Goal: Transaction & Acquisition: Obtain resource

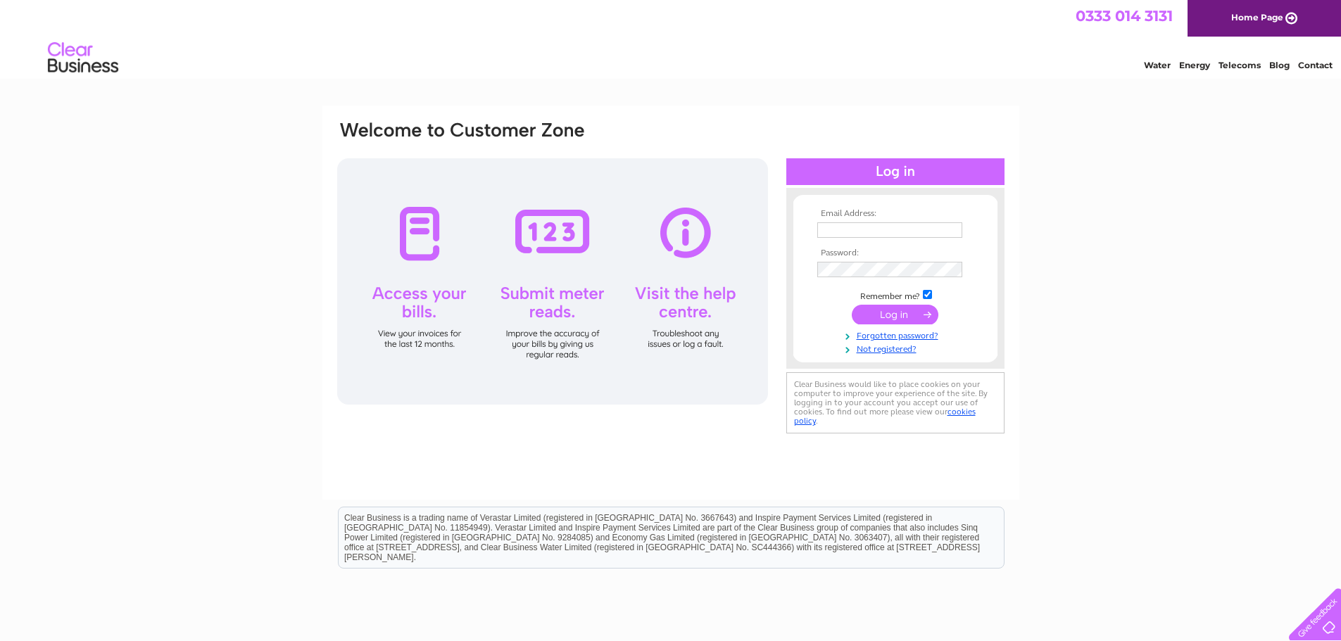
click at [867, 229] on input "text" at bounding box center [889, 229] width 145 height 15
type input "[EMAIL_ADDRESS][DOMAIN_NAME]"
click at [852, 306] on input "submit" at bounding box center [895, 316] width 87 height 20
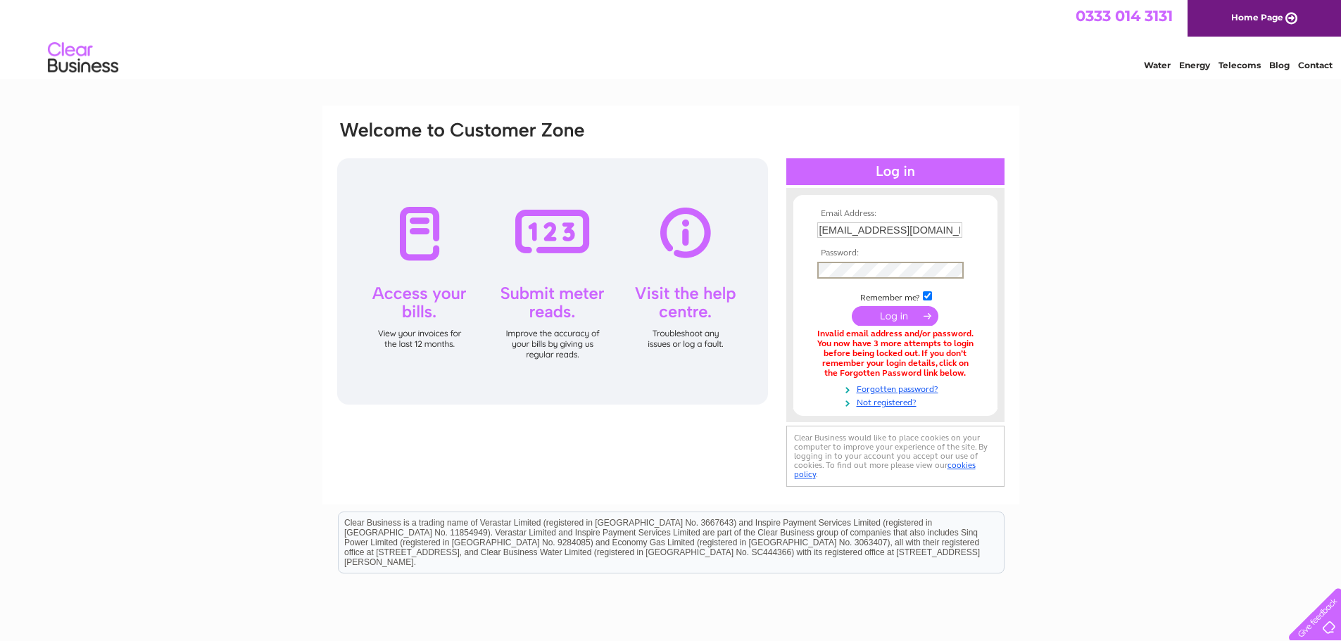
click at [900, 317] on input "submit" at bounding box center [895, 316] width 87 height 20
click at [871, 385] on link "Forgotten password?" at bounding box center [897, 386] width 160 height 13
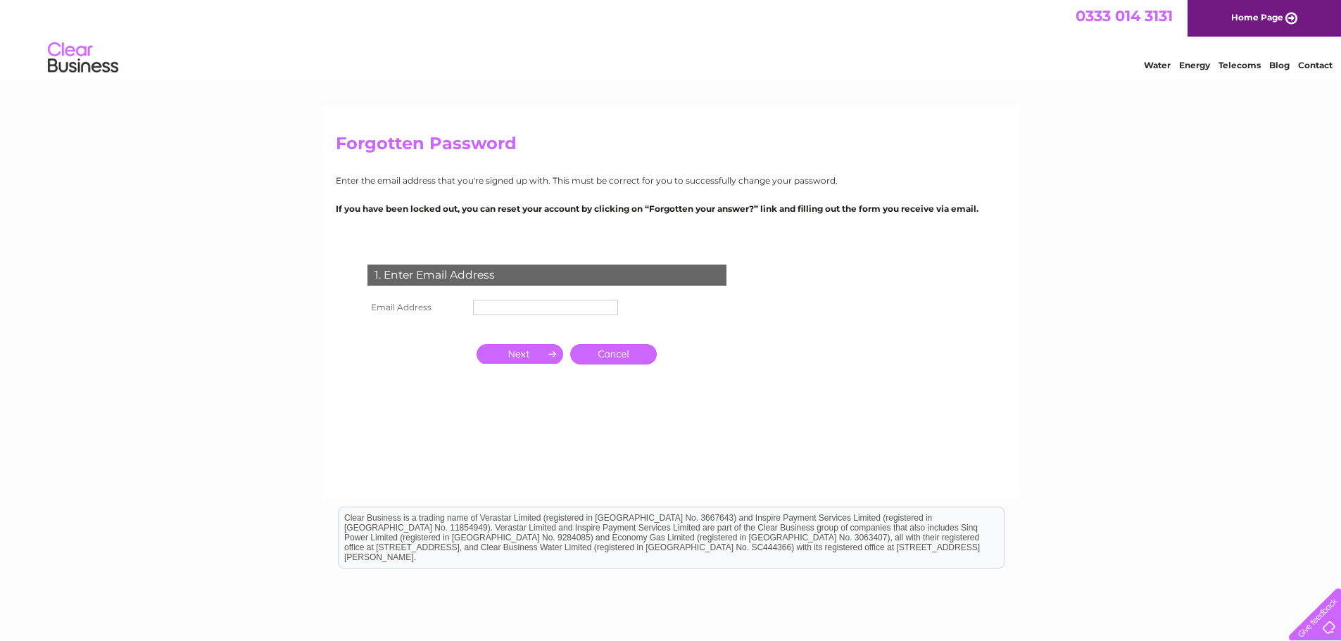
click at [512, 306] on input "text" at bounding box center [545, 307] width 145 height 15
type input "[EMAIL_ADDRESS][DOMAIN_NAME]"
click at [529, 354] on input "button" at bounding box center [520, 354] width 87 height 20
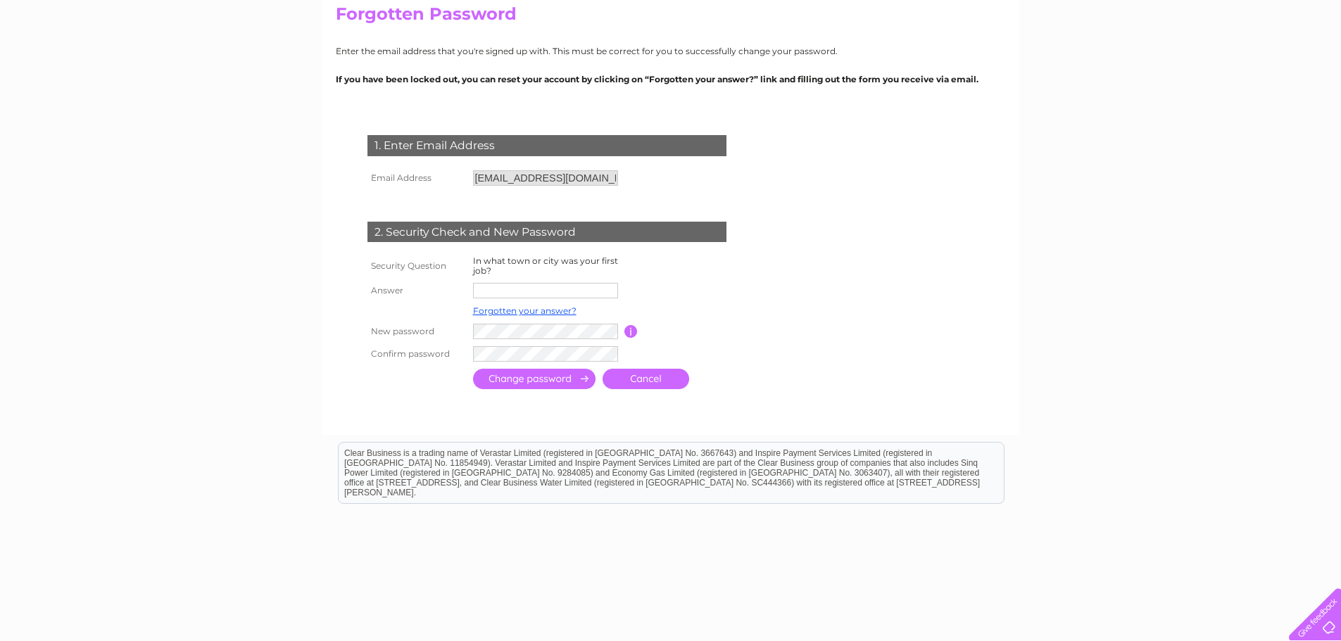
scroll to position [141, 0]
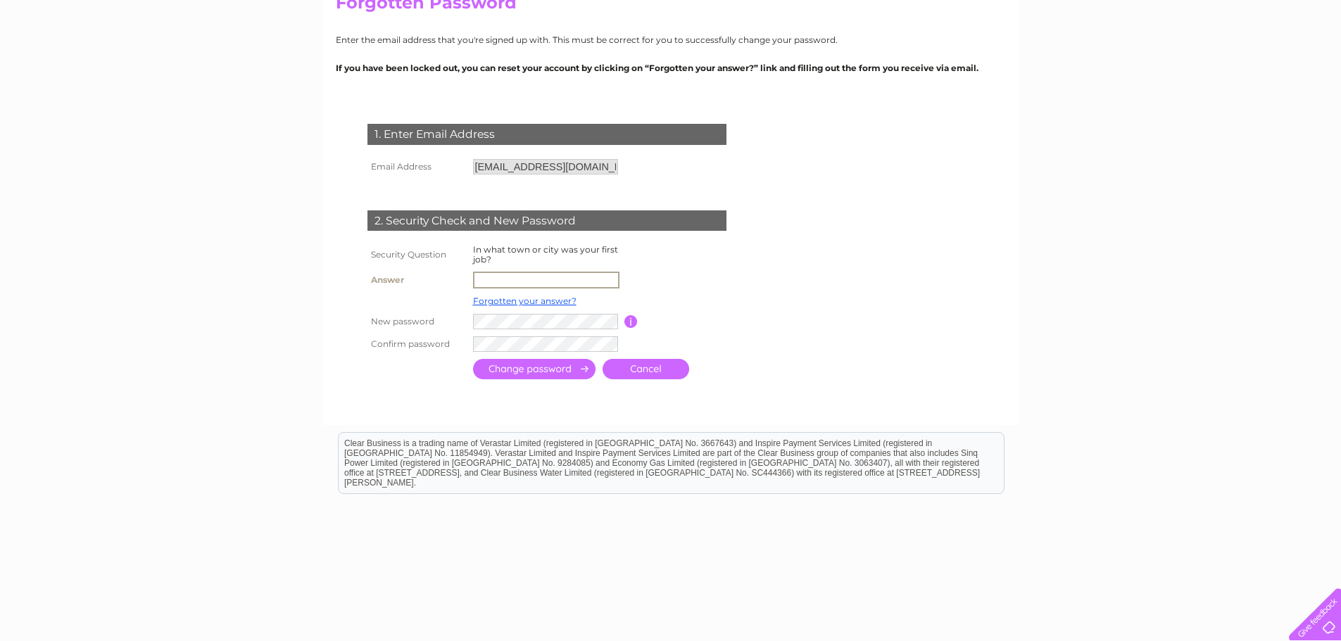
click at [512, 282] on input "text" at bounding box center [546, 280] width 146 height 17
type input "glasgow"
click at [539, 368] on input "submit" at bounding box center [534, 369] width 122 height 20
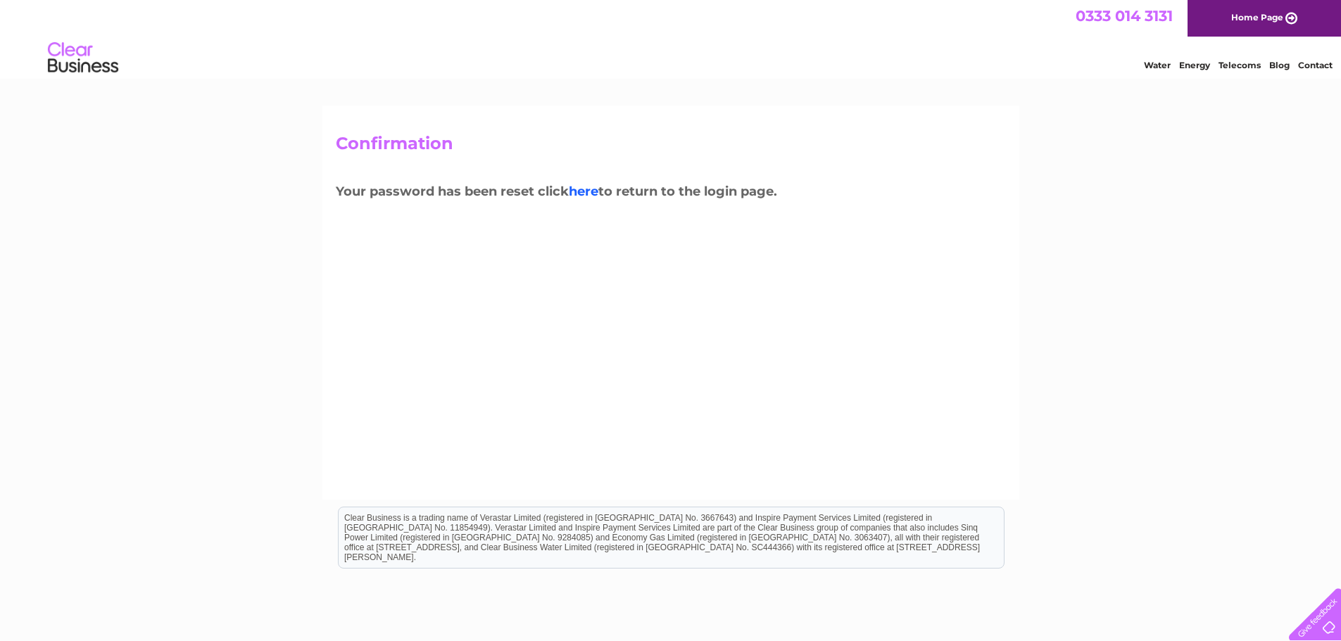
click at [591, 192] on link "here" at bounding box center [584, 191] width 30 height 15
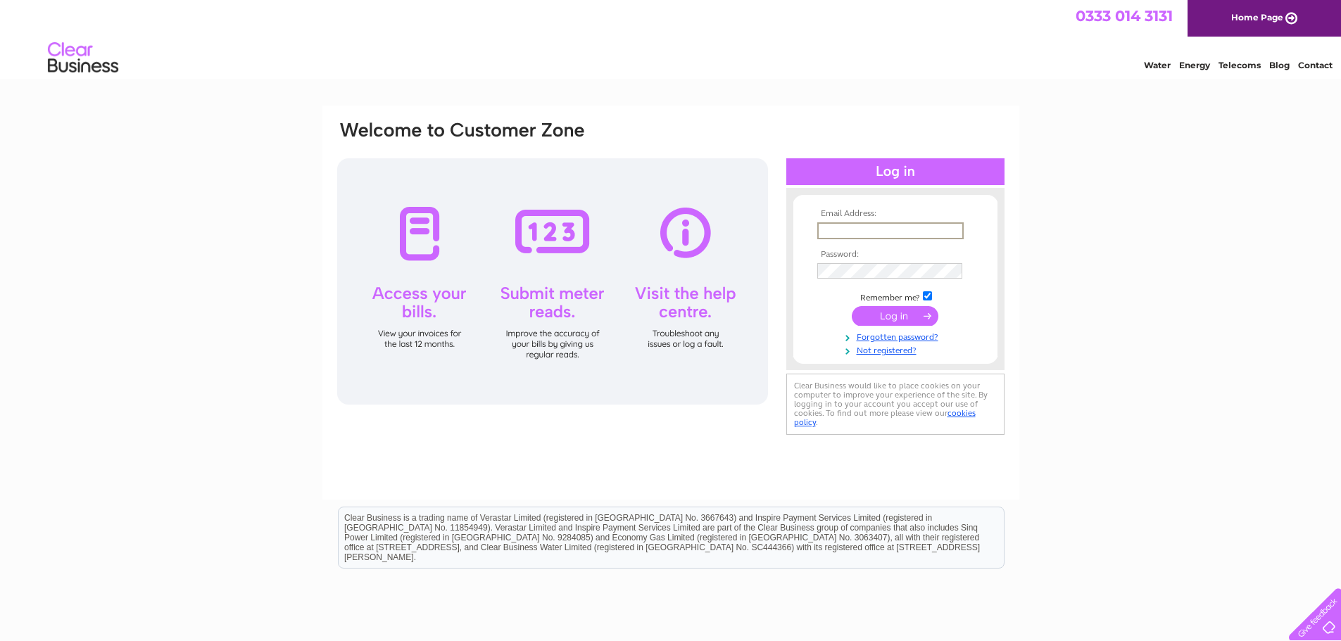
click at [843, 234] on input "text" at bounding box center [890, 230] width 146 height 17
type input "lovetheopticianglasgow@gmail.com"
click at [890, 310] on input "submit" at bounding box center [895, 316] width 87 height 20
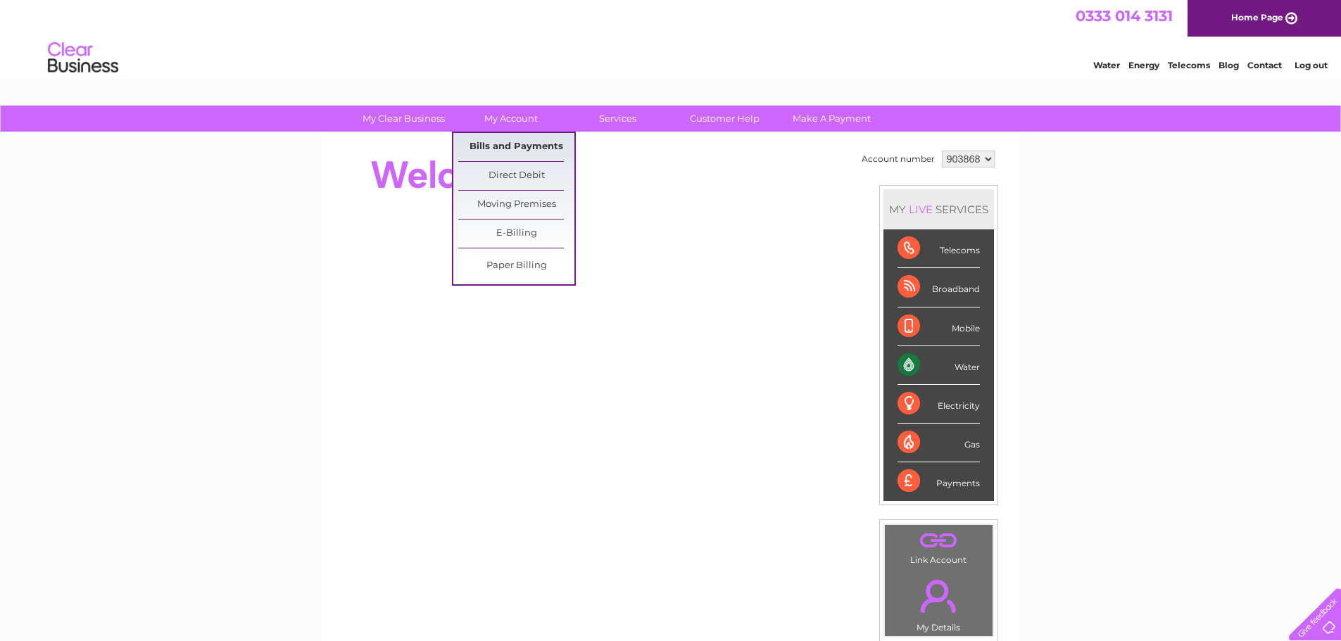
click at [509, 142] on link "Bills and Payments" at bounding box center [516, 147] width 116 height 28
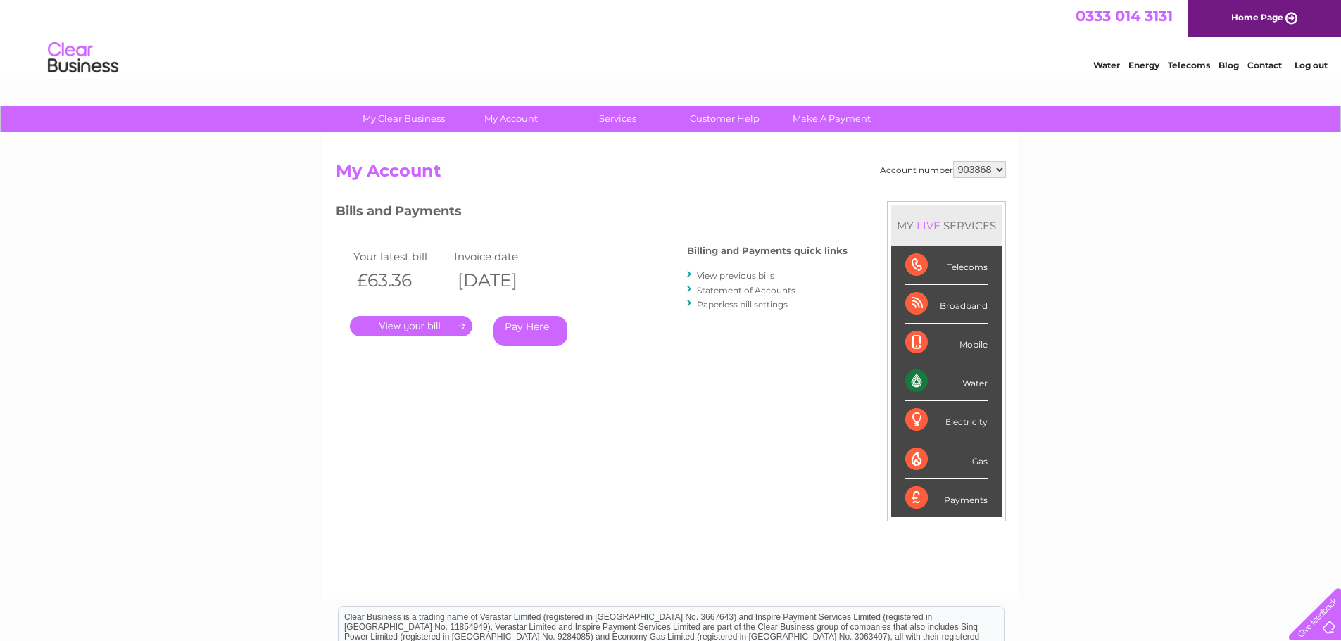
click at [734, 272] on link "View previous bills" at bounding box center [735, 275] width 77 height 11
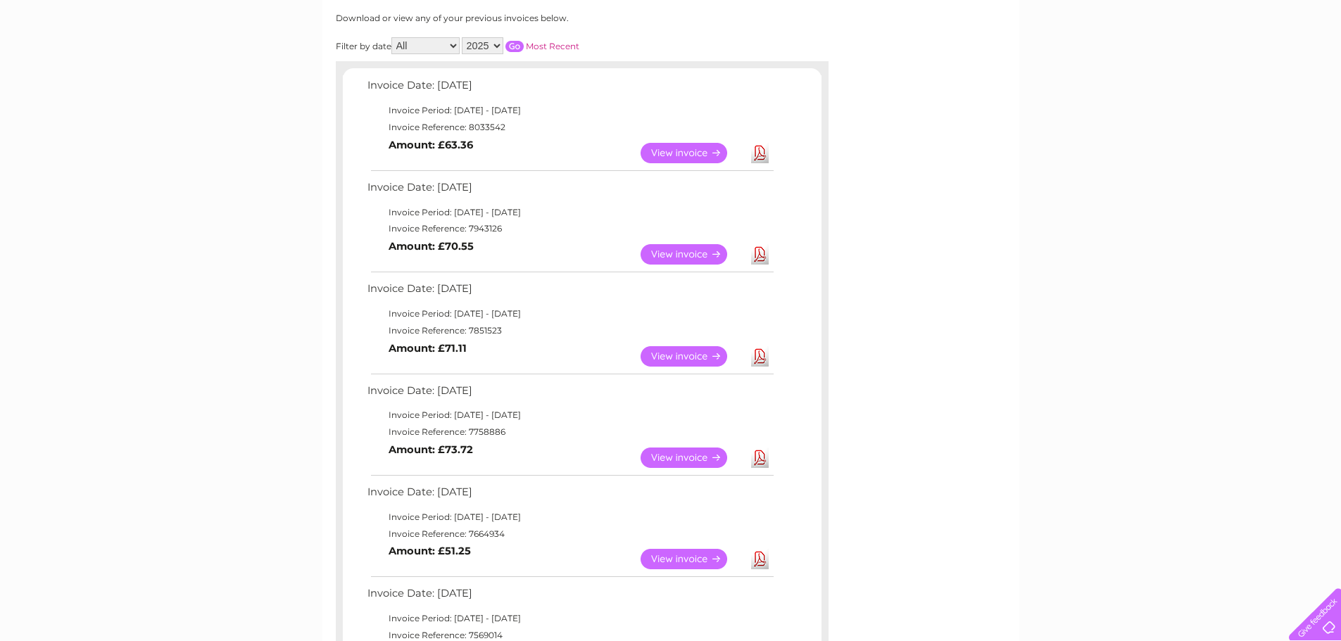
scroll to position [211, 0]
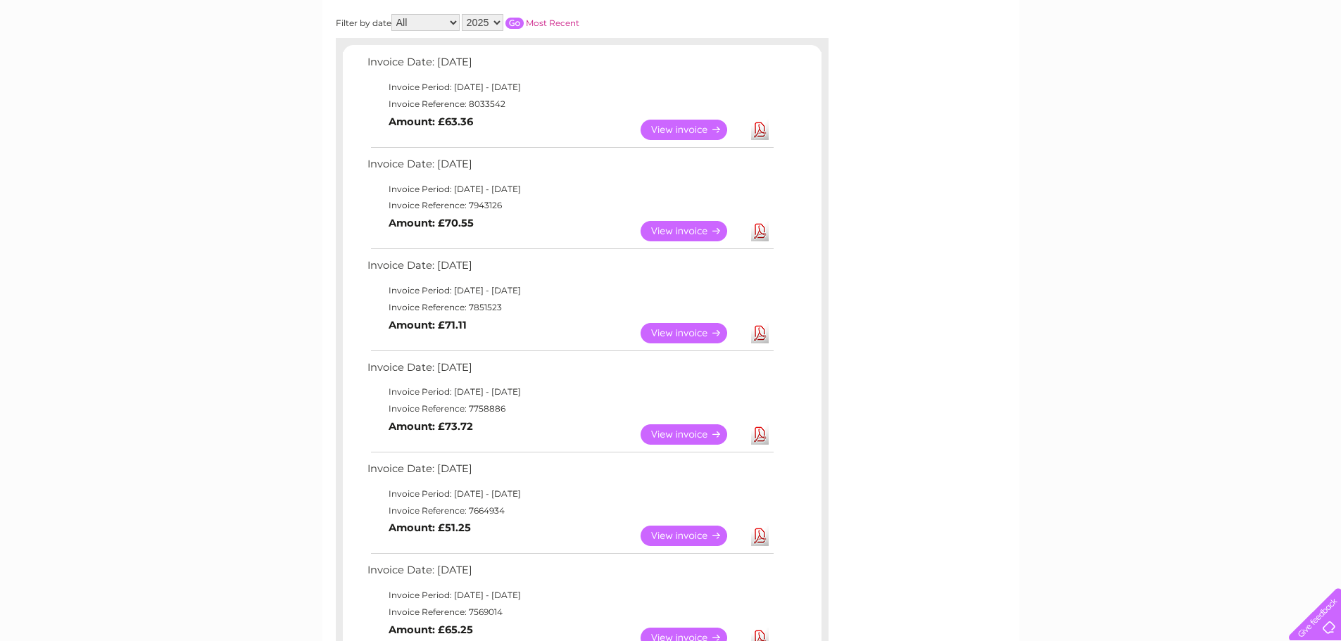
click at [687, 330] on link "View" at bounding box center [692, 333] width 103 height 20
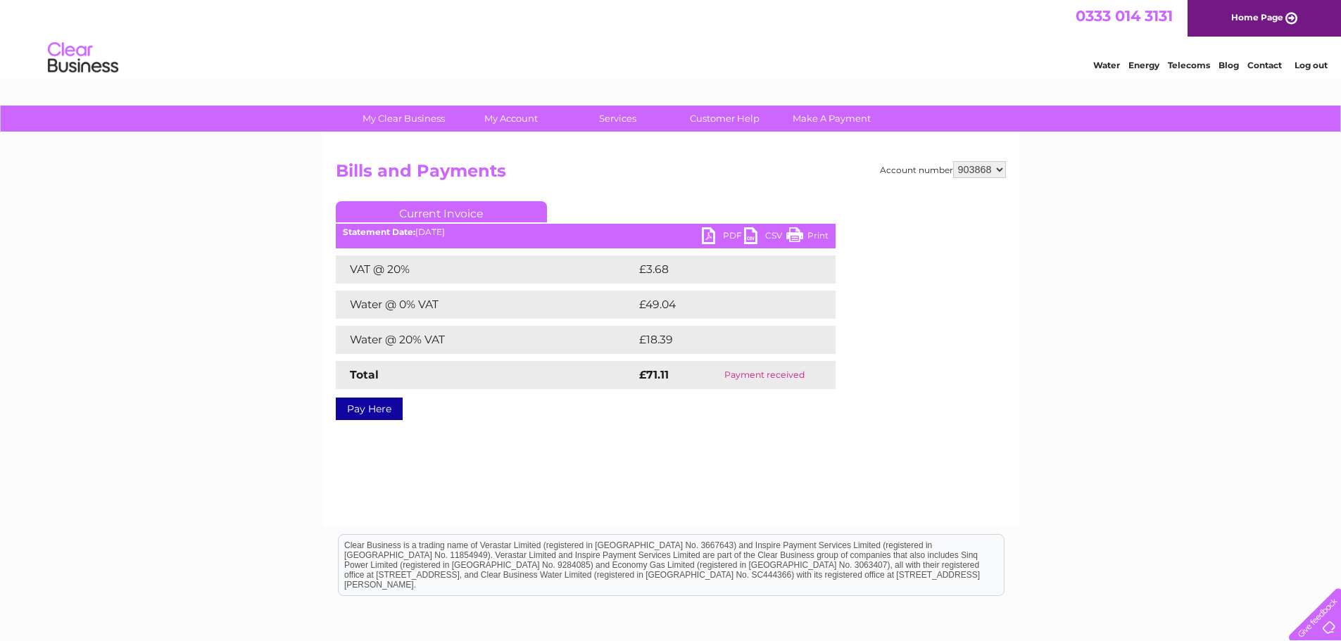
click at [788, 229] on link "Print" at bounding box center [807, 237] width 42 height 20
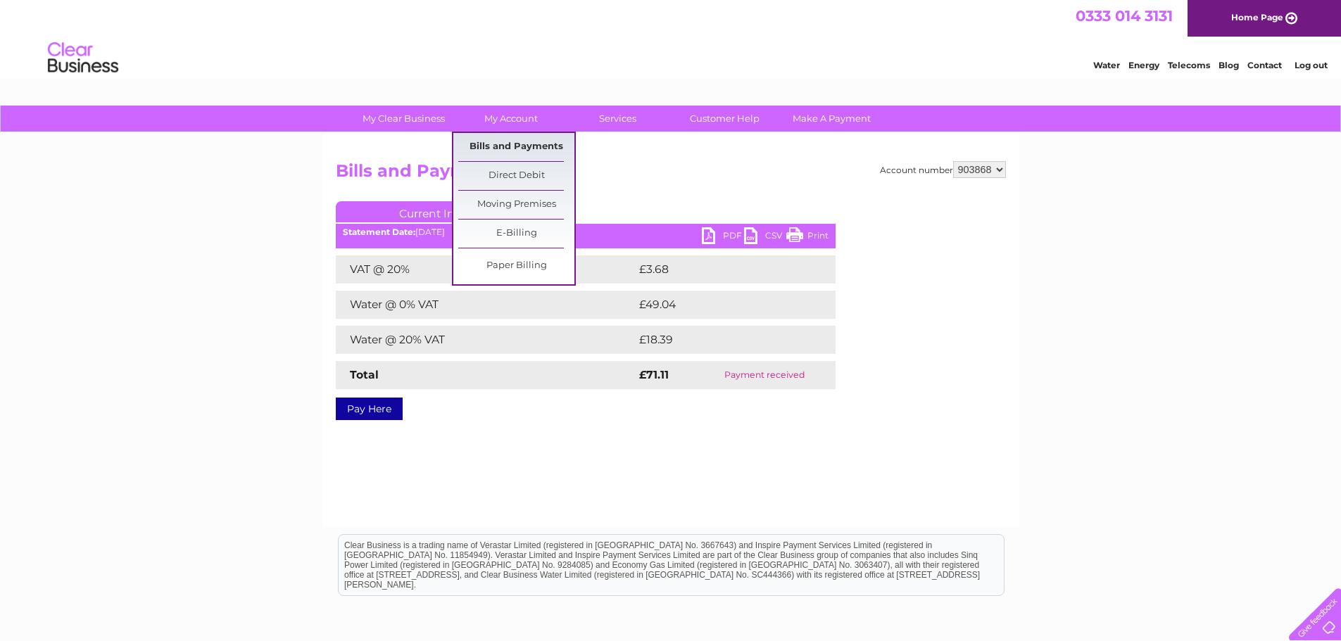
click at [519, 146] on link "Bills and Payments" at bounding box center [516, 147] width 116 height 28
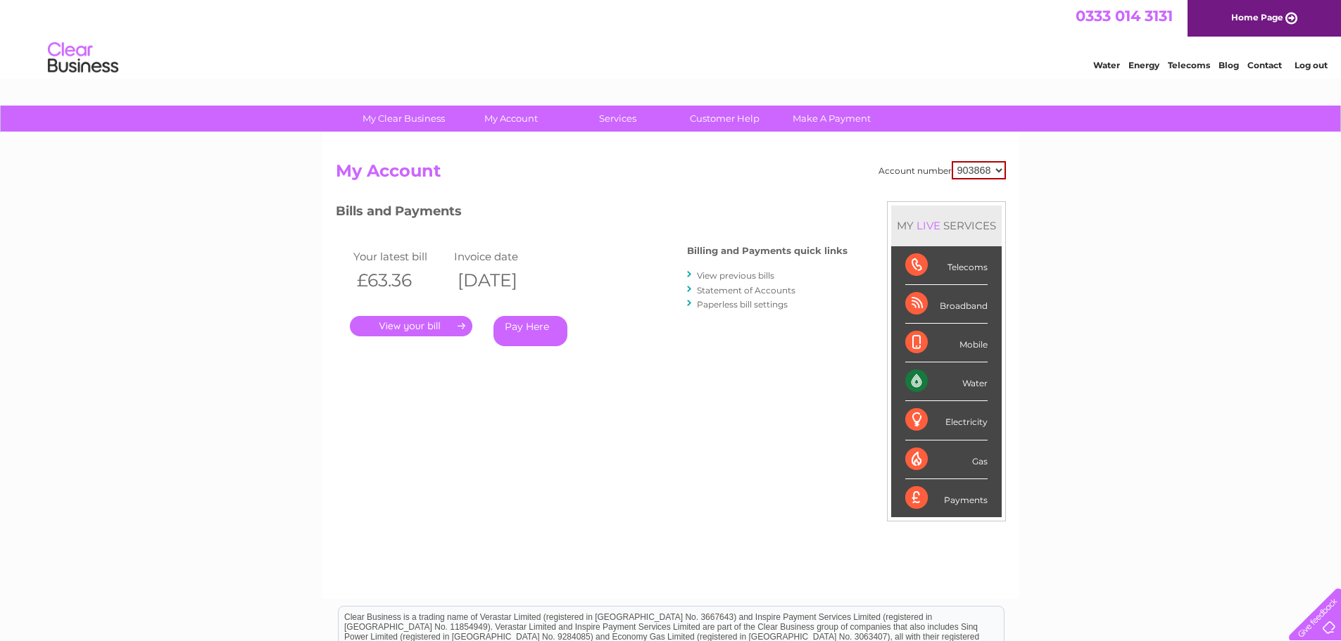
click at [739, 273] on link "View previous bills" at bounding box center [735, 275] width 77 height 11
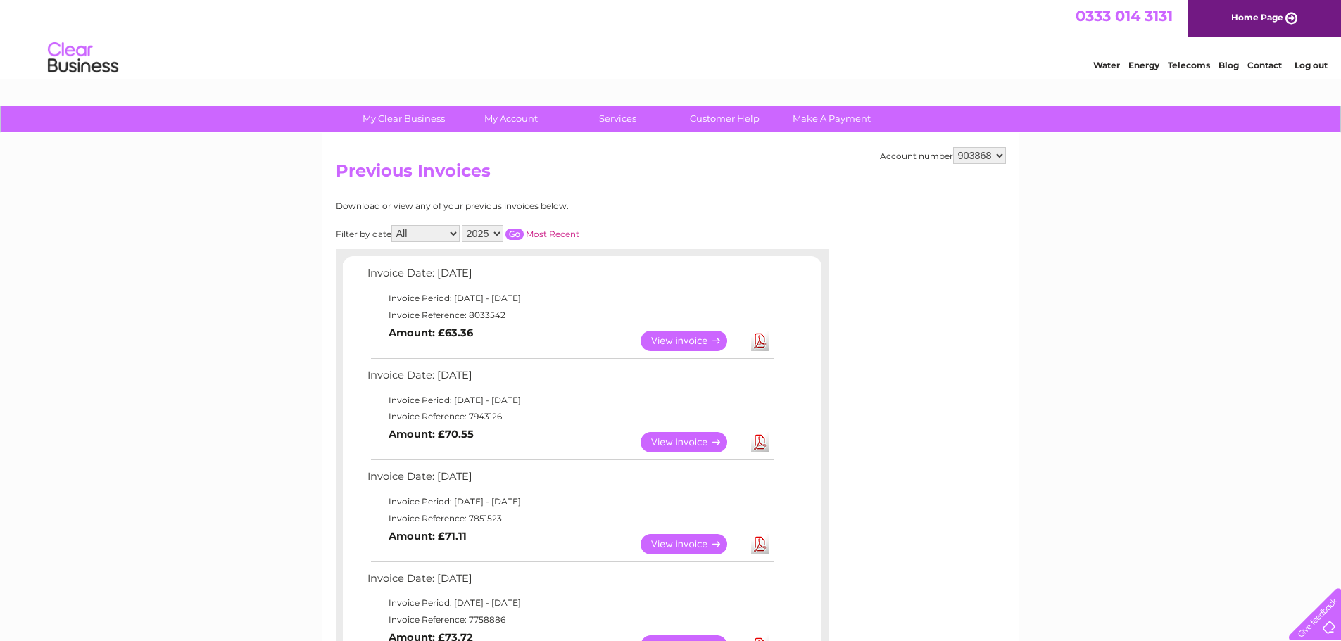
click at [681, 444] on link "View" at bounding box center [692, 442] width 103 height 20
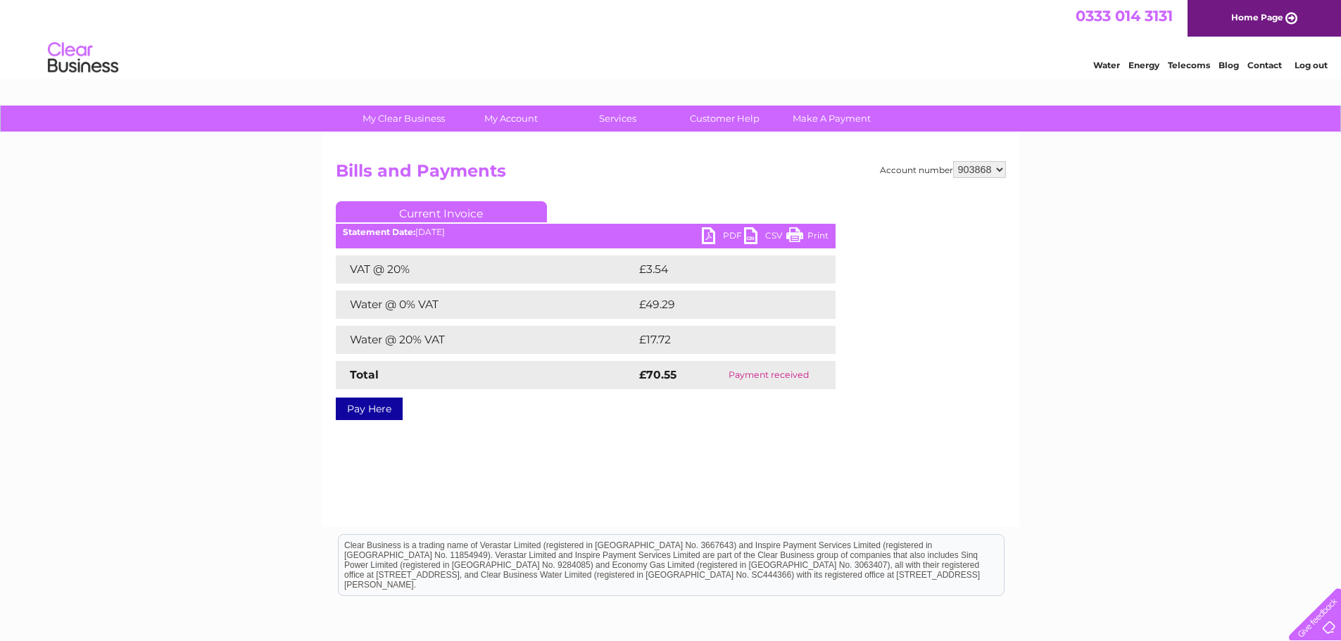
click at [798, 229] on link "Print" at bounding box center [807, 237] width 42 height 20
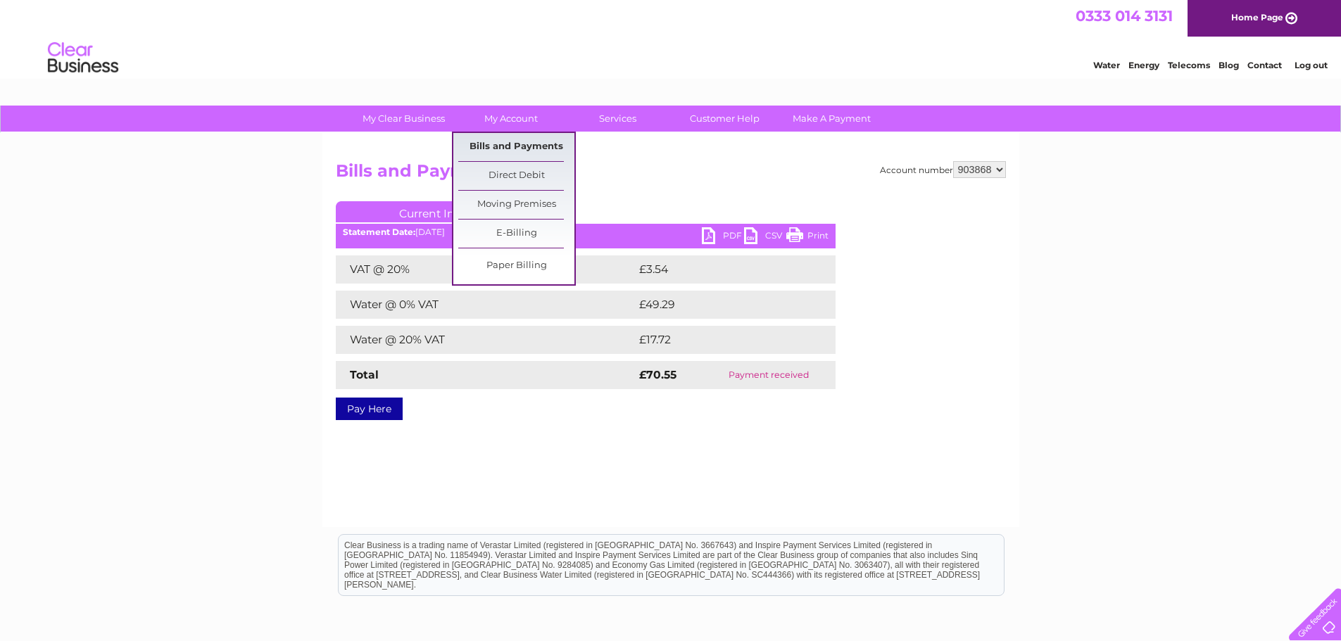
click at [507, 138] on link "Bills and Payments" at bounding box center [516, 147] width 116 height 28
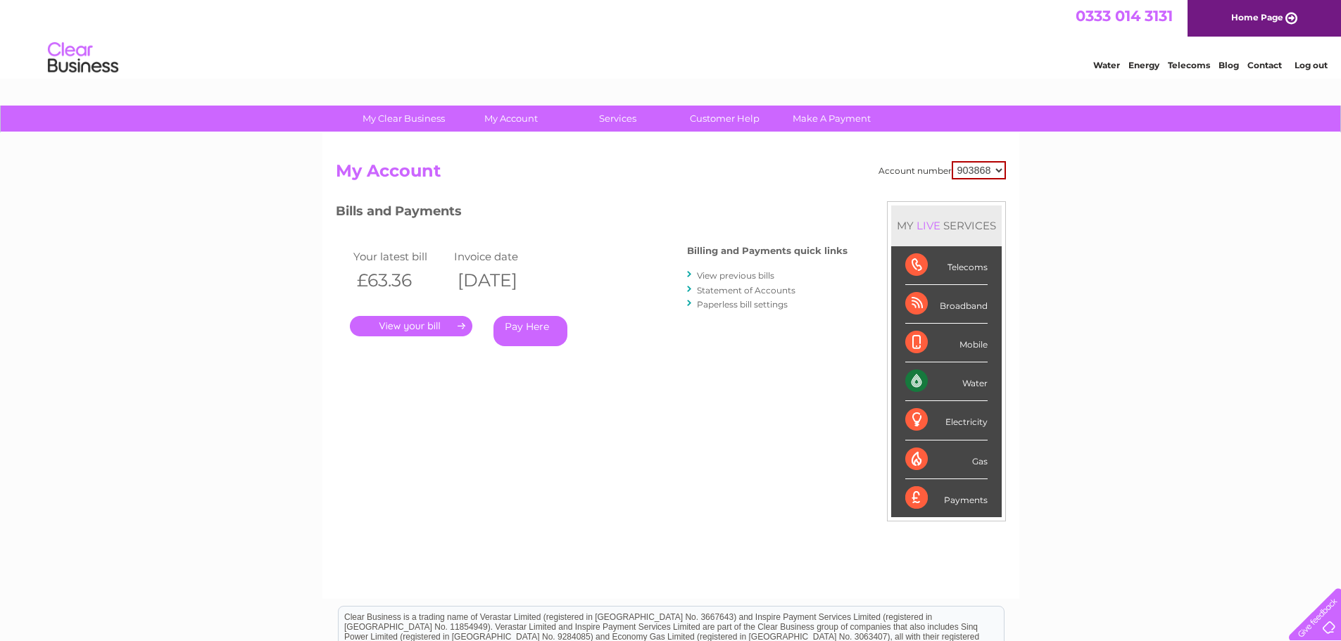
click at [440, 329] on link "." at bounding box center [411, 326] width 122 height 20
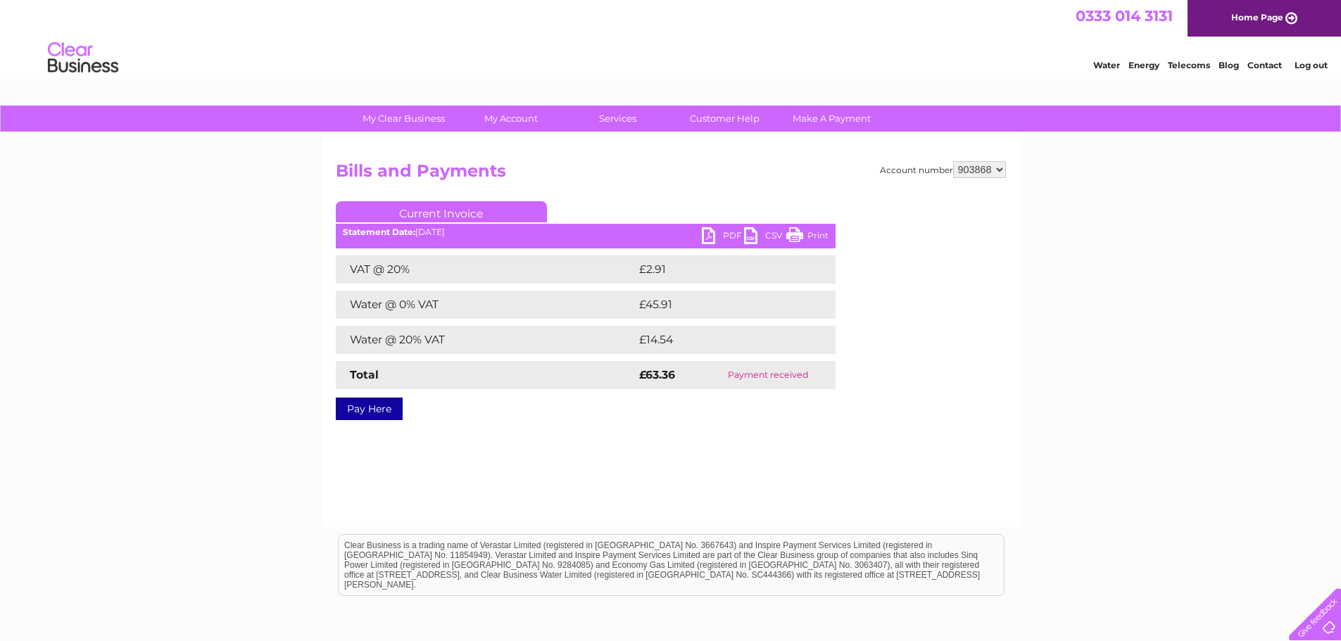
click at [800, 229] on link "Print" at bounding box center [807, 237] width 42 height 20
